Goal: Task Accomplishment & Management: Manage account settings

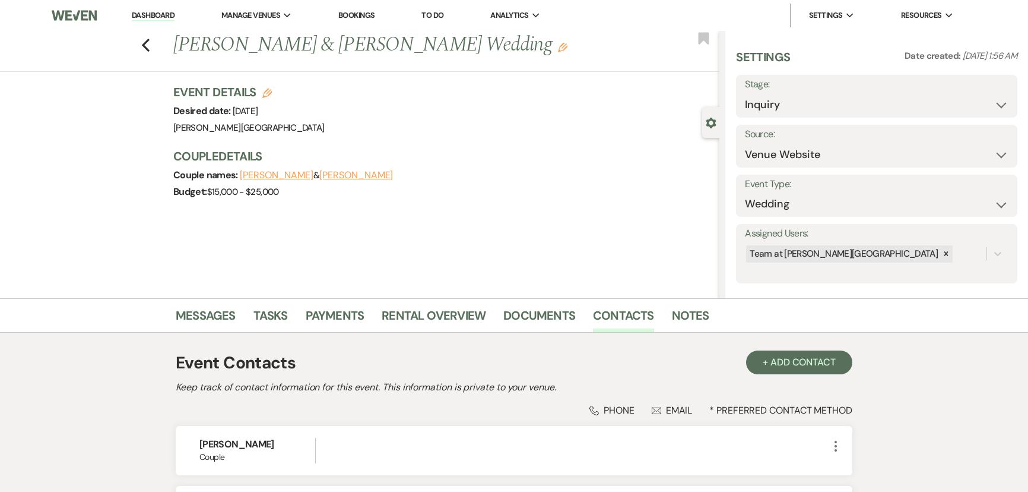
select select "5"
click at [150, 51] on icon "Previous" at bounding box center [145, 45] width 9 height 14
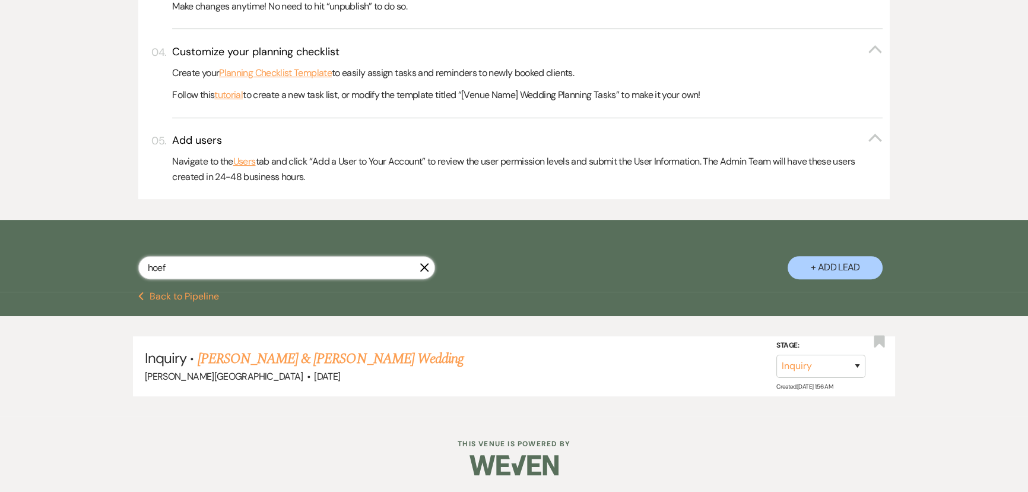
click at [178, 262] on input "hoef" at bounding box center [286, 267] width 297 height 23
click at [420, 262] on icon "X" at bounding box center [424, 266] width 9 height 9
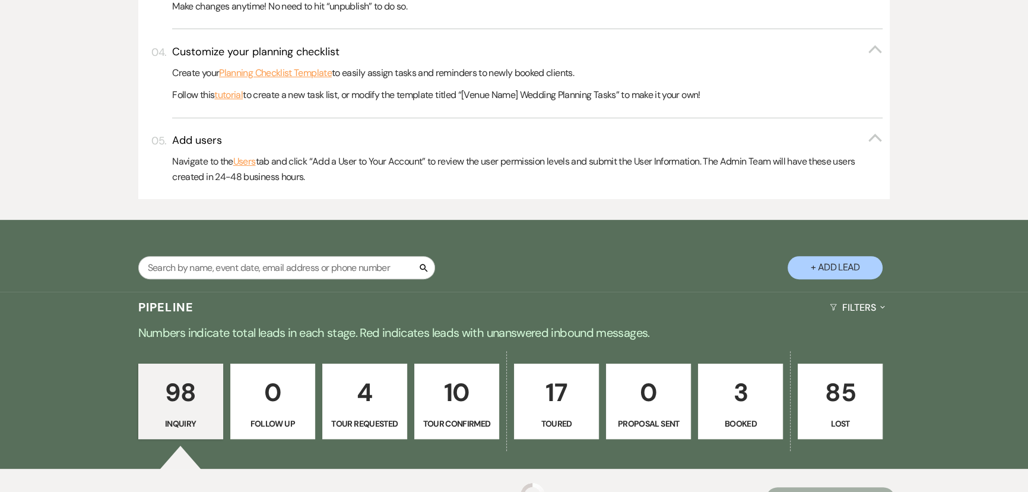
scroll to position [630, 0]
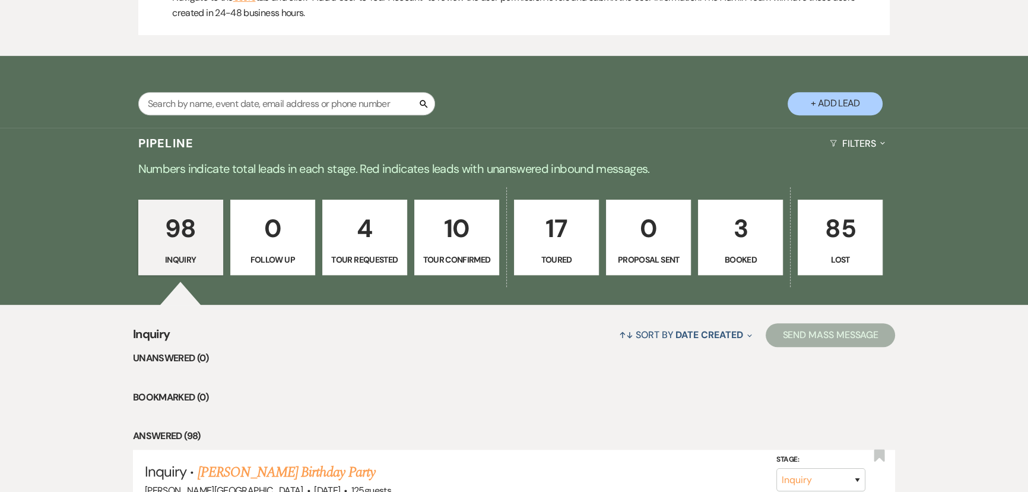
click at [553, 233] on p "17" at bounding box center [556, 228] width 69 height 40
select select "5"
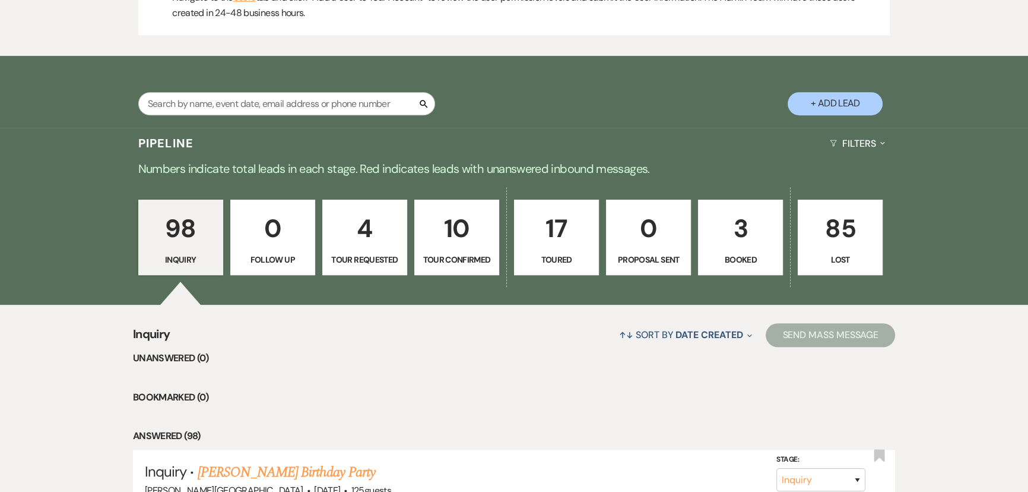
select select "5"
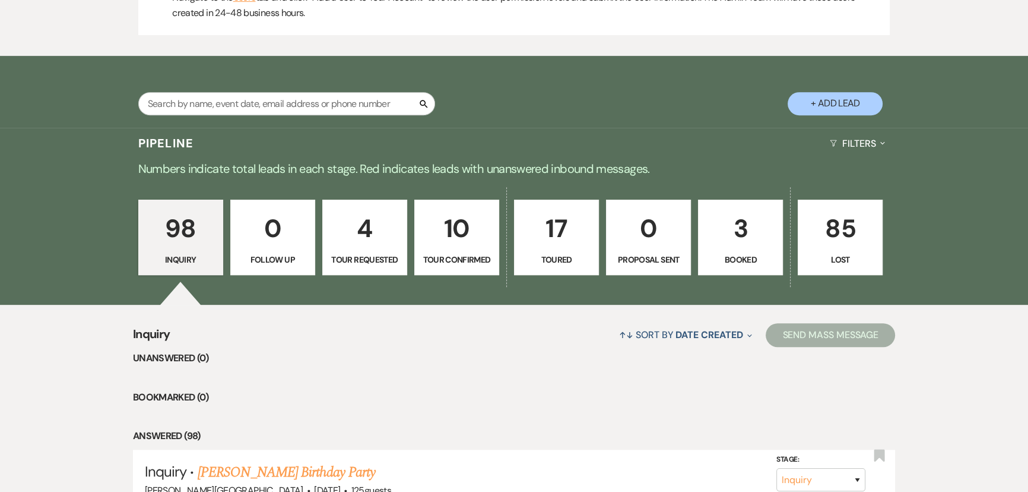
select select "5"
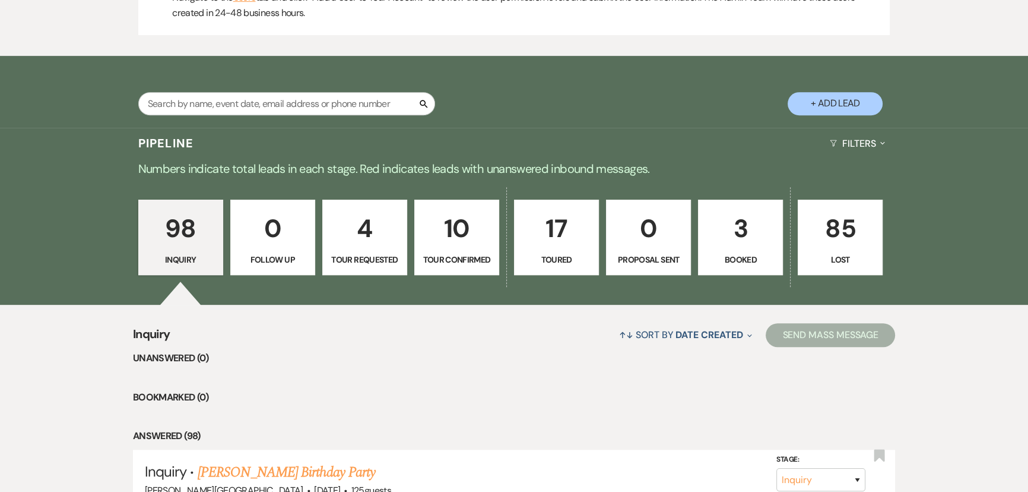
select select "5"
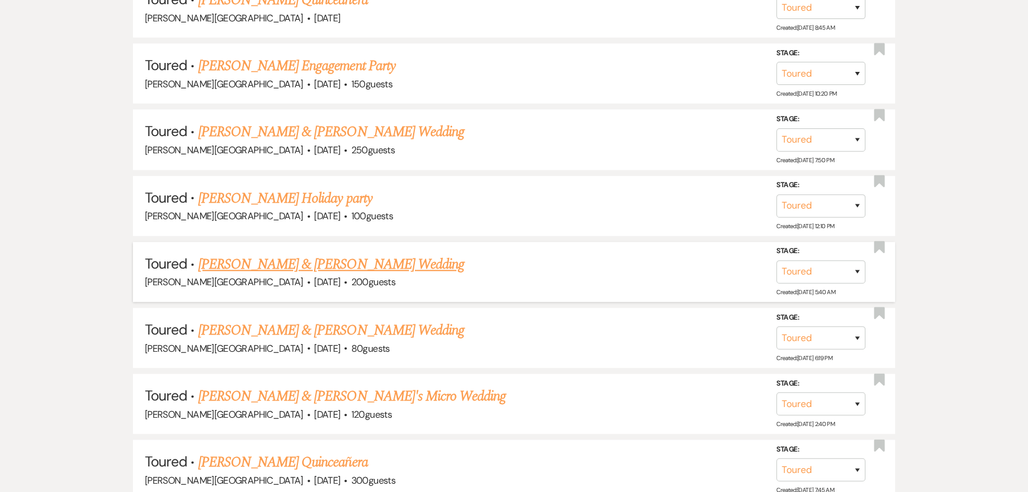
scroll to position [980, 0]
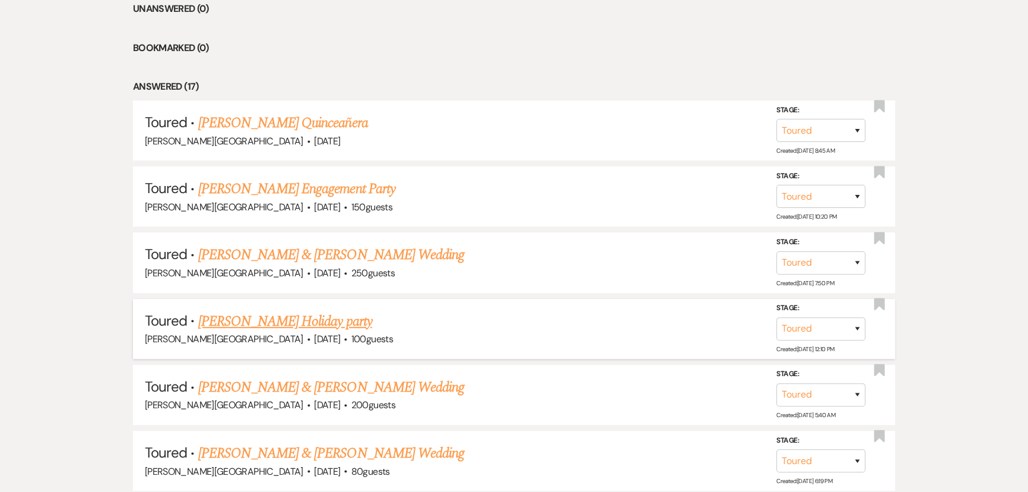
click at [212, 321] on link "[PERSON_NAME] Holiday party" at bounding box center [285, 320] width 174 height 21
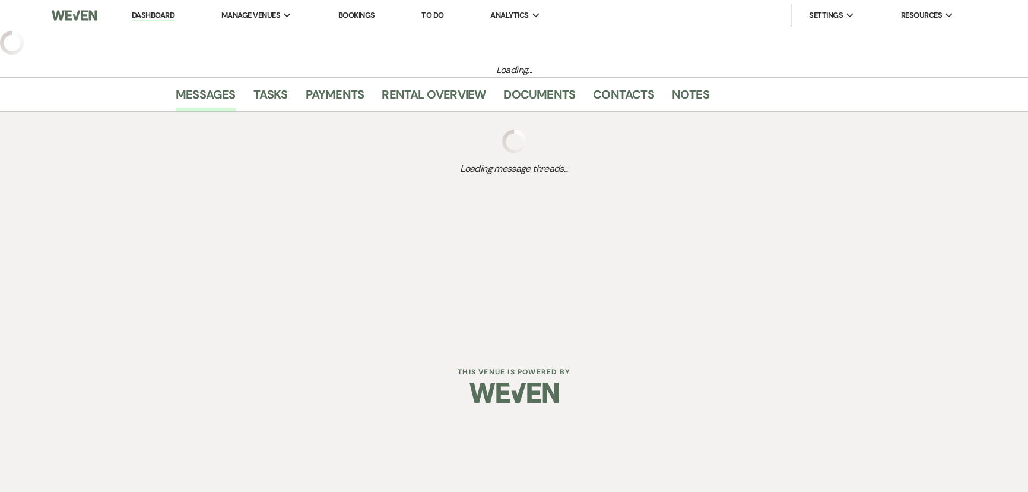
select select "5"
select select "13"
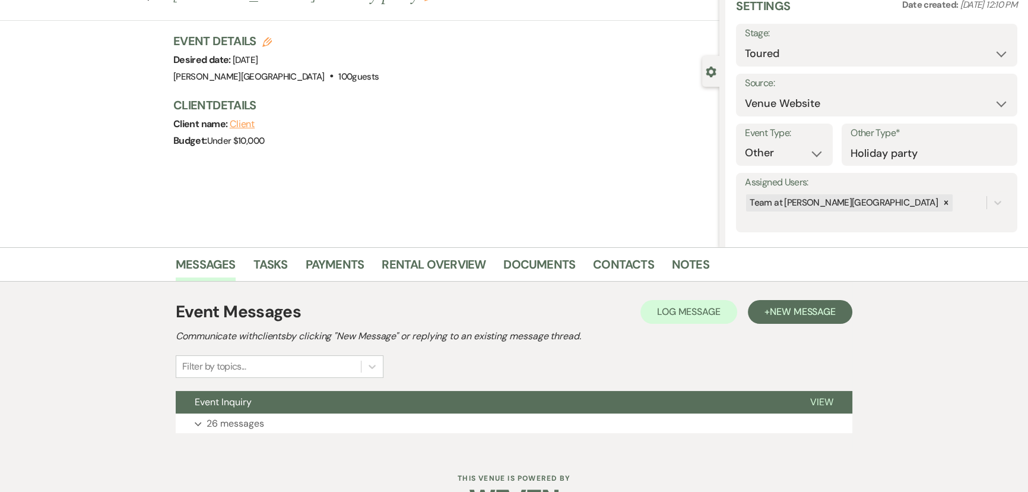
scroll to position [85, 0]
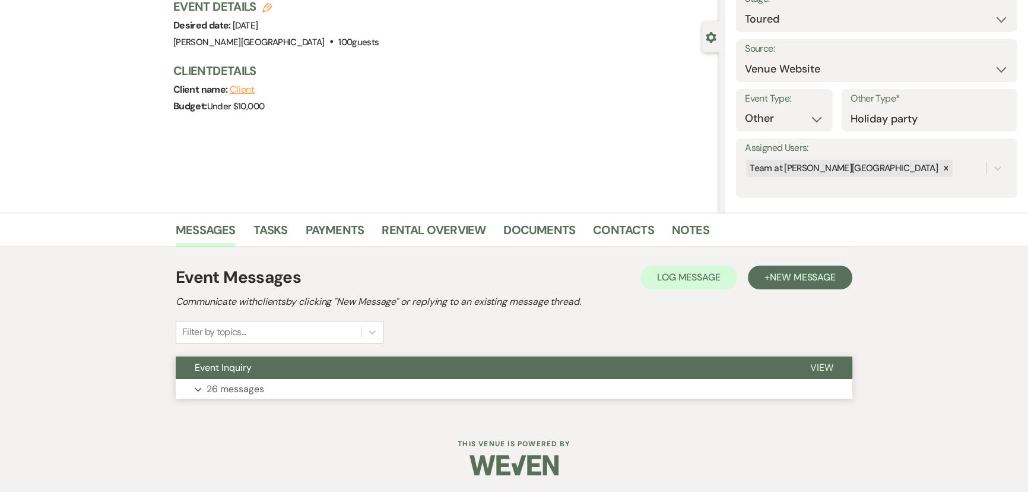
click at [221, 390] on p "26 messages" at bounding box center [236, 388] width 58 height 15
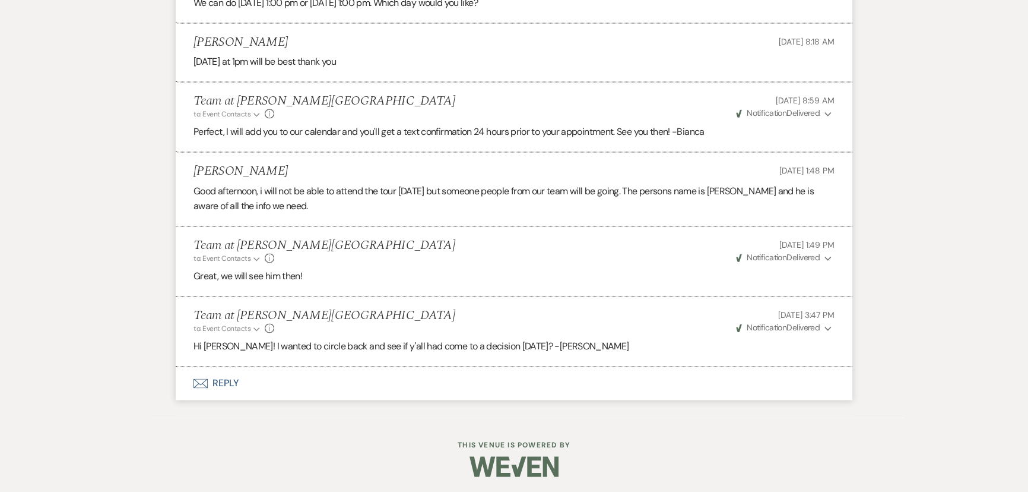
scroll to position [0, 0]
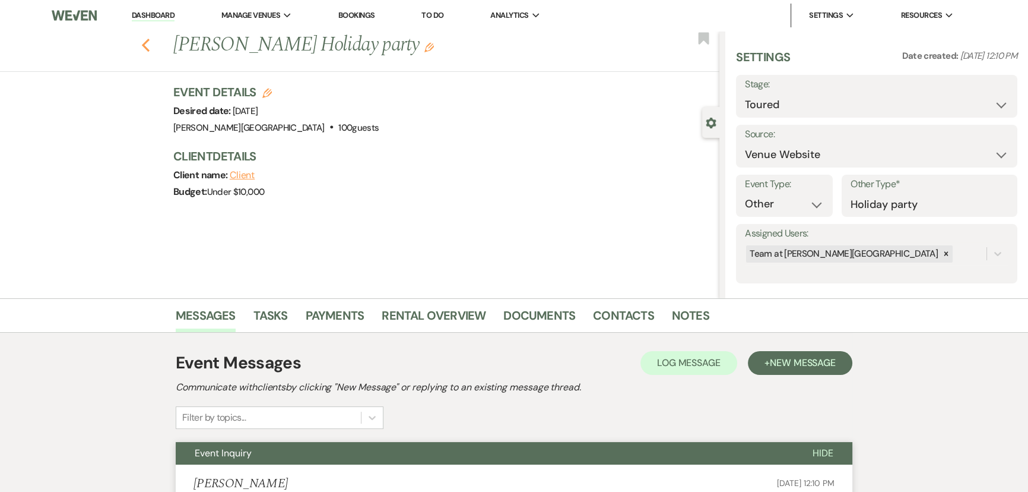
click at [145, 47] on icon "Previous" at bounding box center [145, 45] width 9 height 14
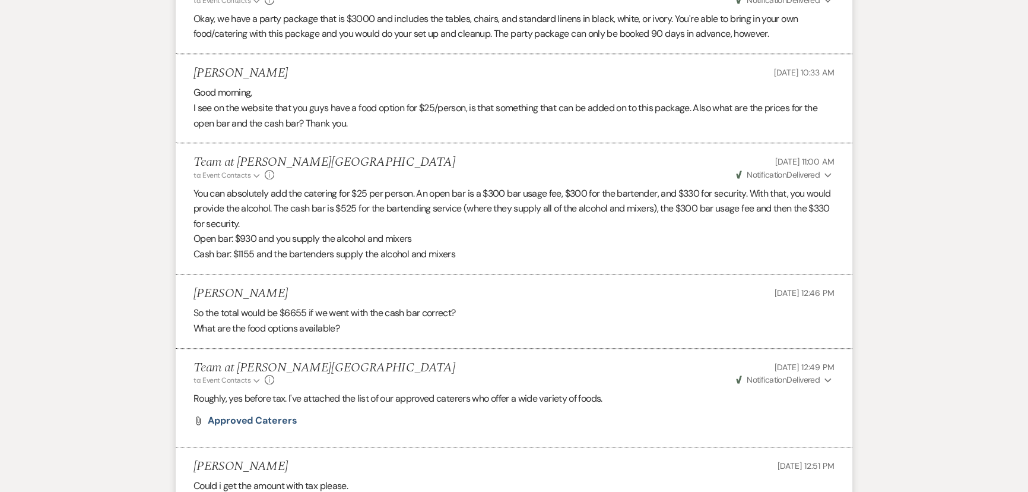
select select "5"
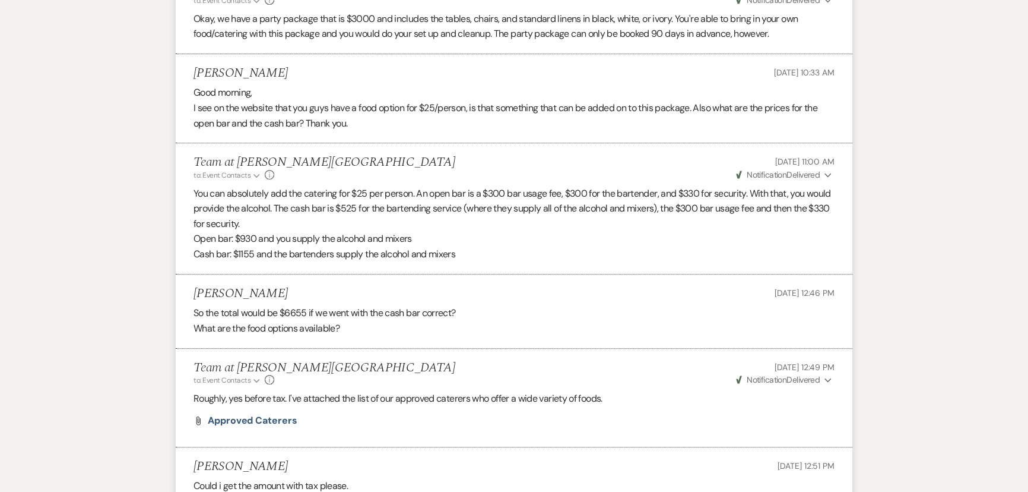
select select "5"
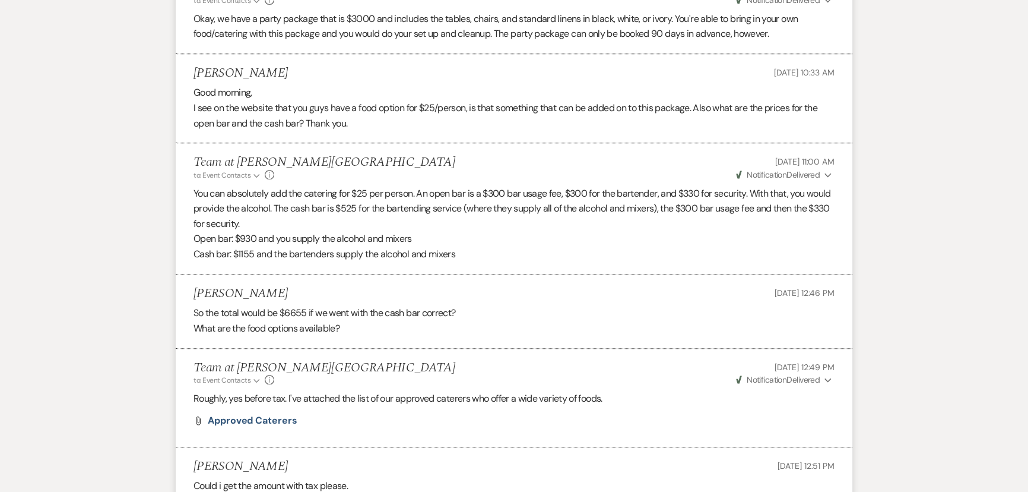
select select "5"
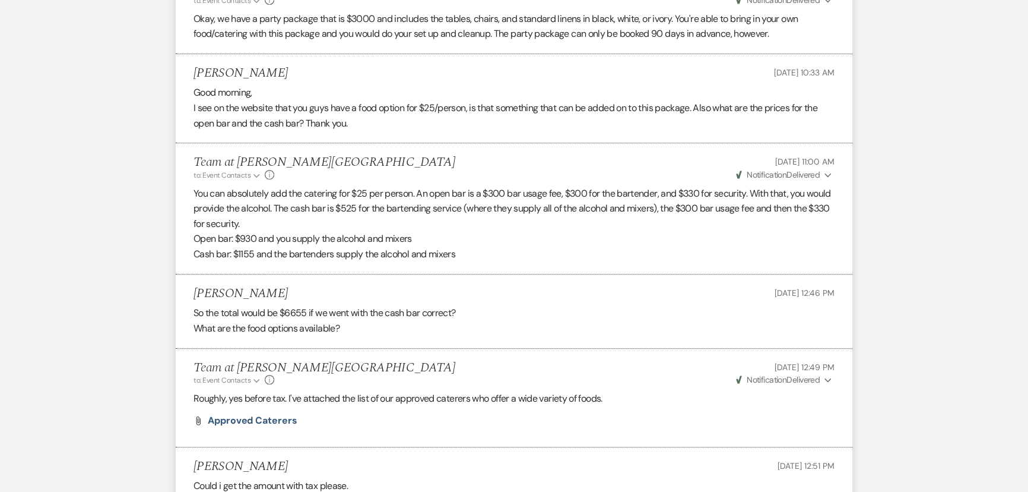
select select "5"
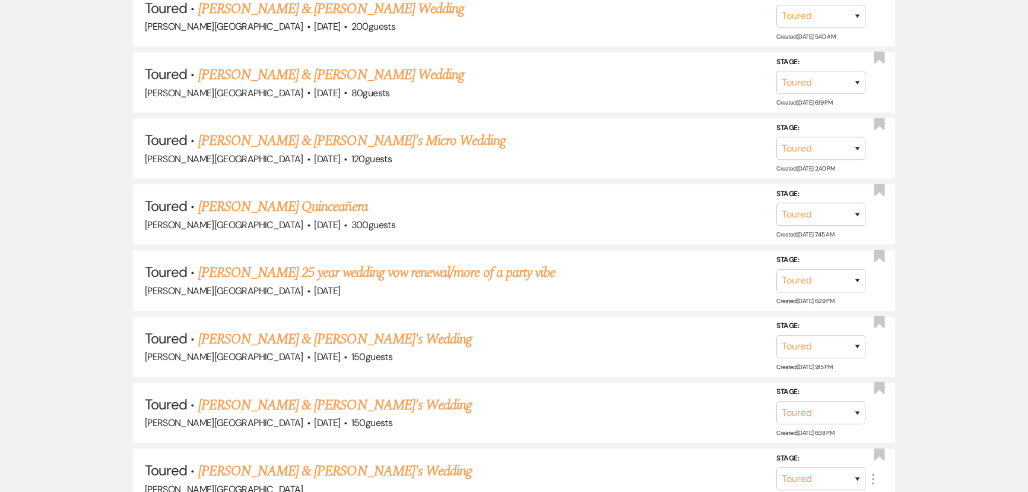
scroll to position [1789, 0]
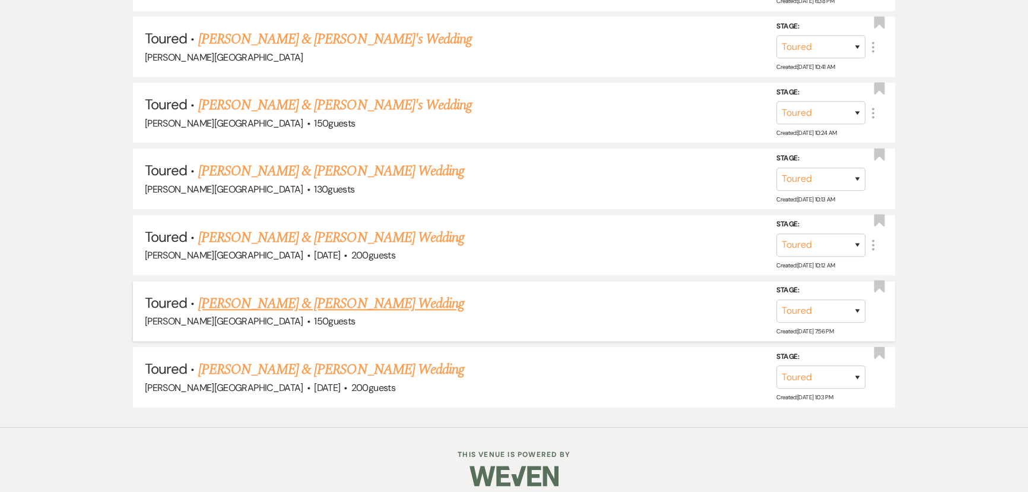
click at [289, 293] on link "[PERSON_NAME] & [PERSON_NAME] Wedding" at bounding box center [331, 303] width 266 height 21
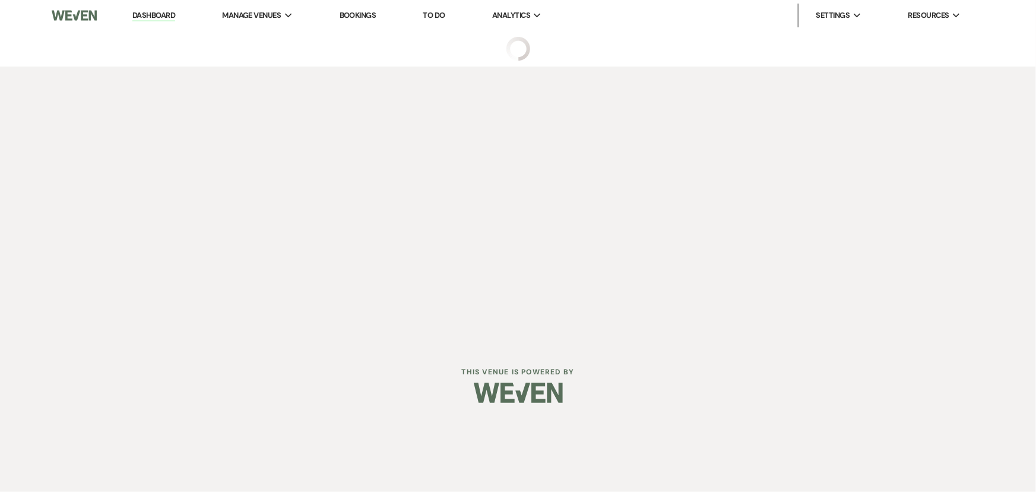
select select "5"
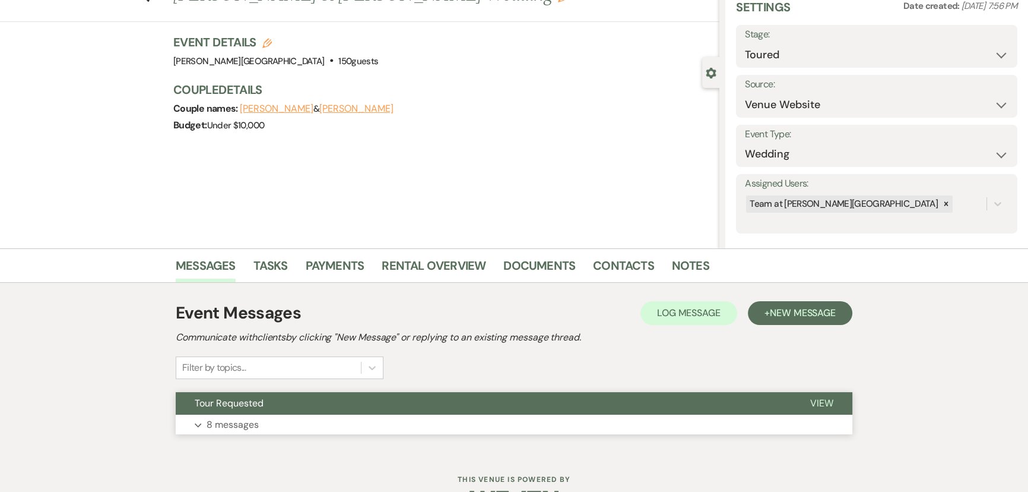
scroll to position [85, 0]
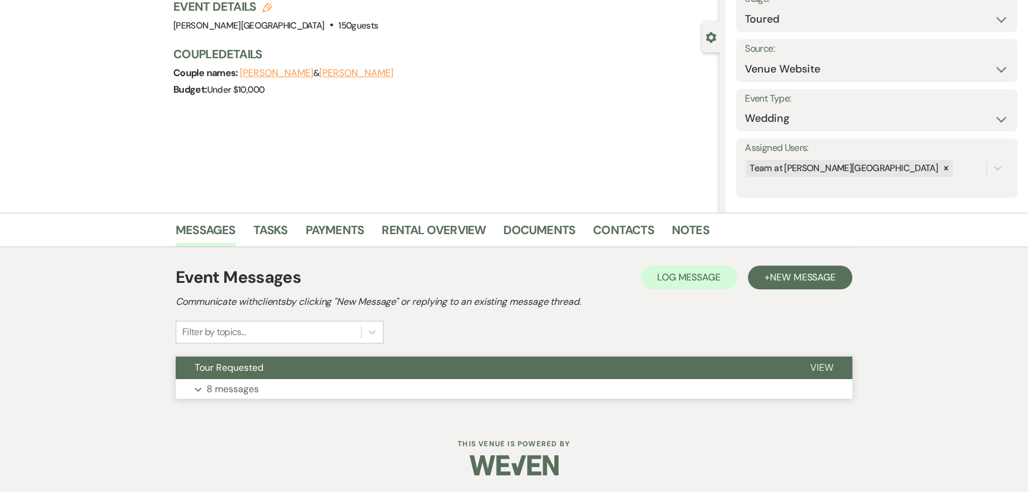
click at [227, 386] on p "8 messages" at bounding box center [233, 388] width 52 height 15
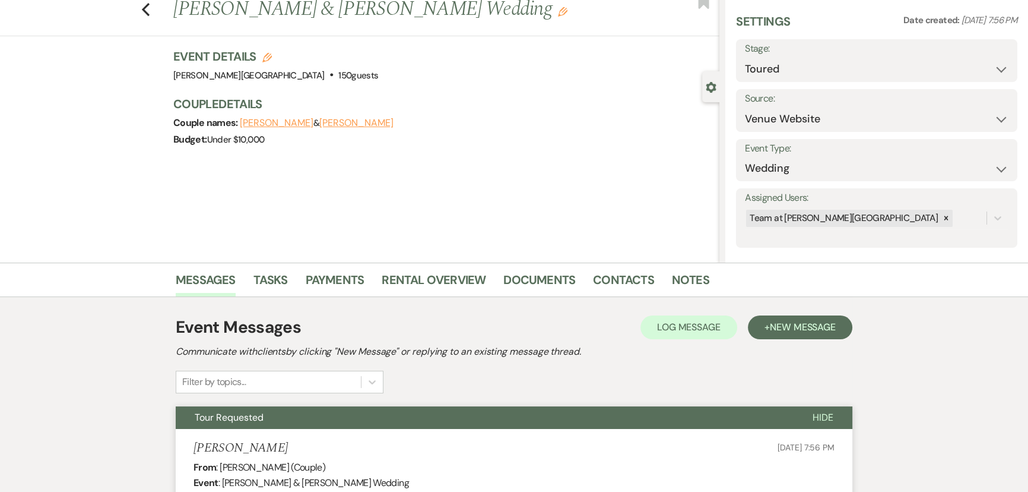
scroll to position [0, 0]
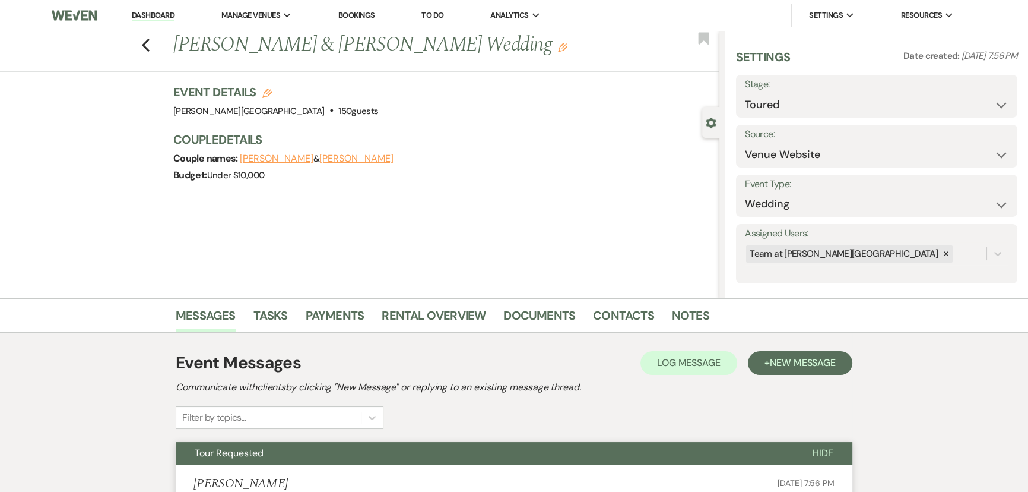
click at [148, 52] on div "Previous [PERSON_NAME] & [PERSON_NAME] Wedding Edit Bookmark" at bounding box center [356, 51] width 725 height 41
click at [150, 44] on icon "Previous" at bounding box center [145, 45] width 9 height 14
select select "5"
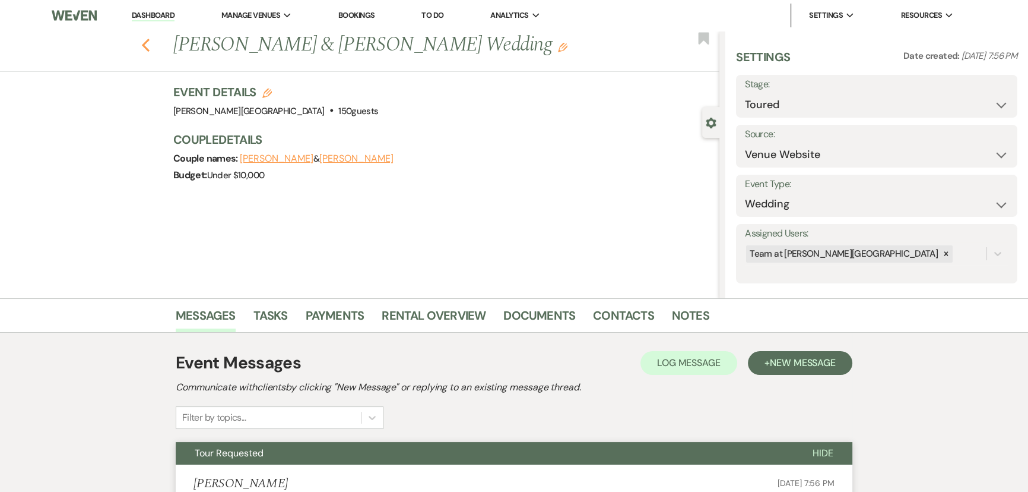
select select "5"
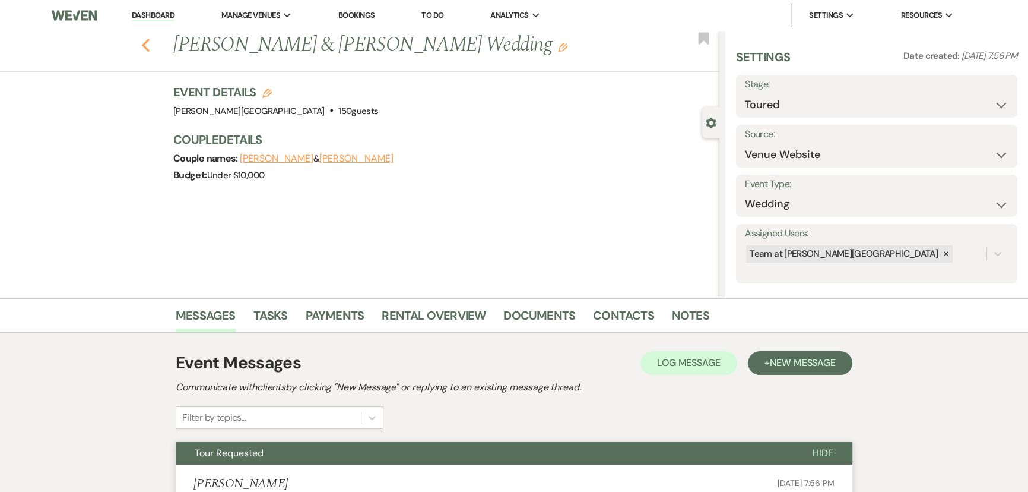
select select "5"
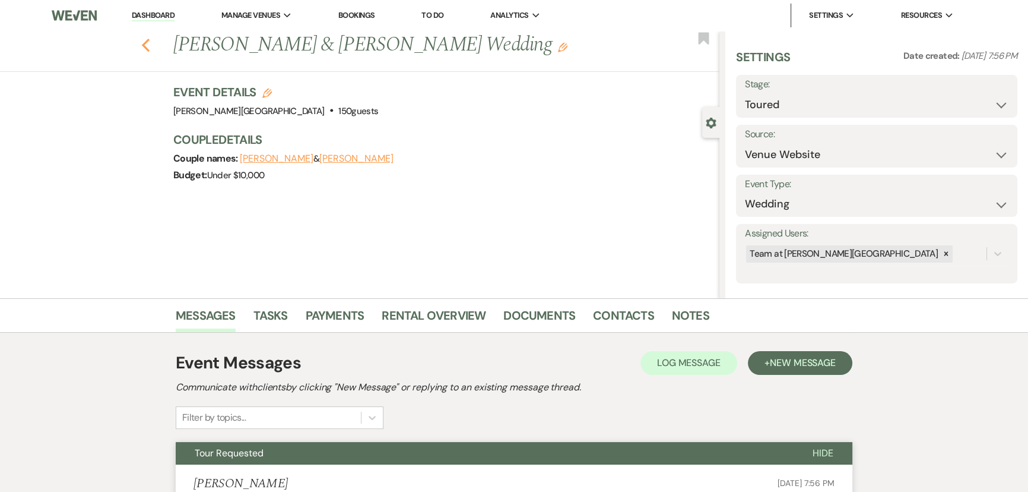
select select "5"
